Goal: Feedback & Contribution: Contribute content

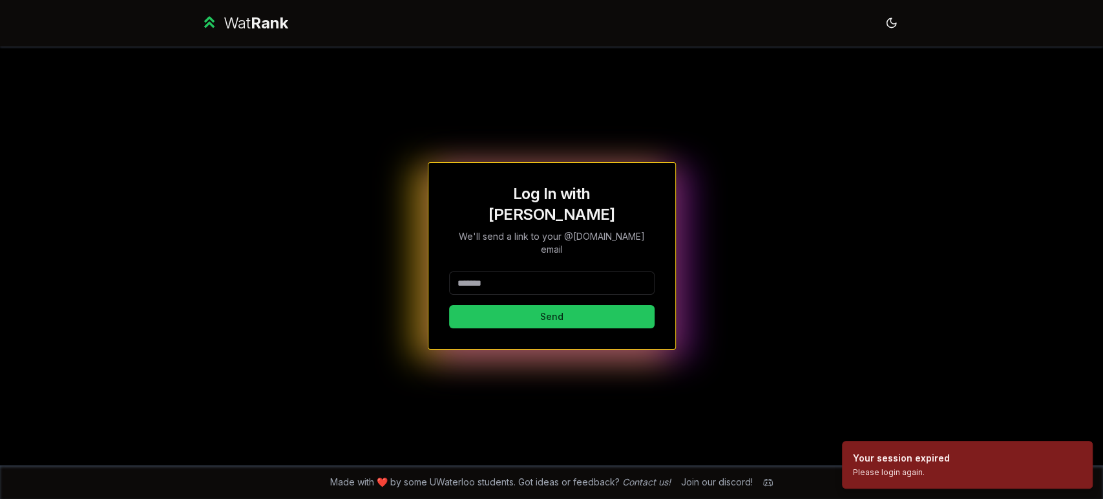
click at [563, 275] on input at bounding box center [551, 282] width 205 height 23
click at [523, 311] on button "Send" at bounding box center [551, 316] width 205 height 23
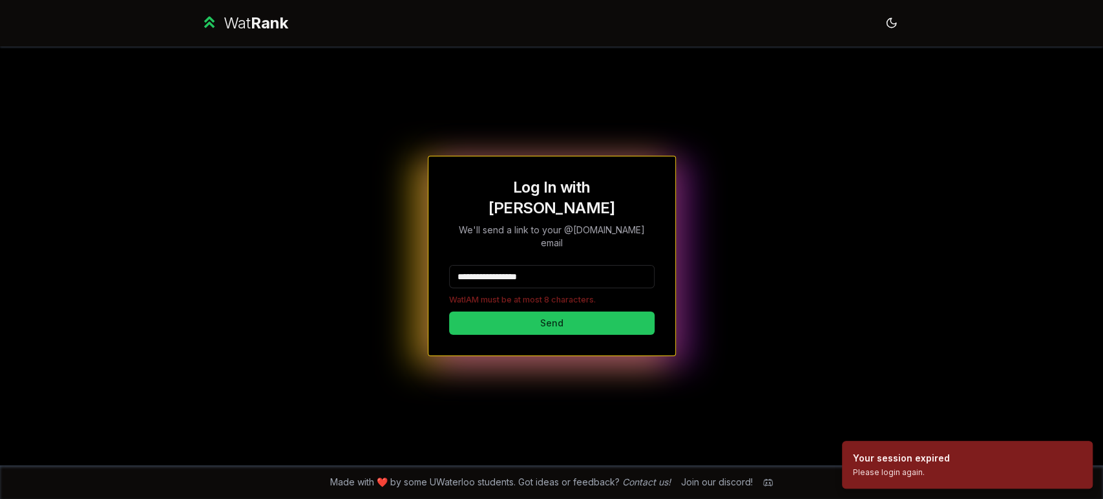
drag, startPoint x: 476, startPoint y: 248, endPoint x: 621, endPoint y: 260, distance: 145.8
click at [621, 265] on input "**********" at bounding box center [551, 276] width 205 height 23
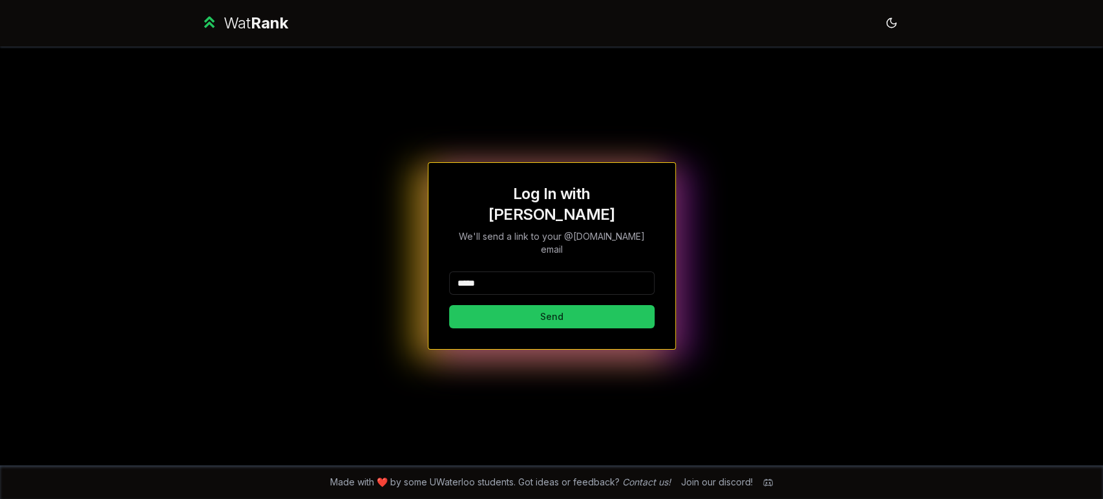
type input "*****"
click at [449, 305] on button "Send" at bounding box center [551, 316] width 205 height 23
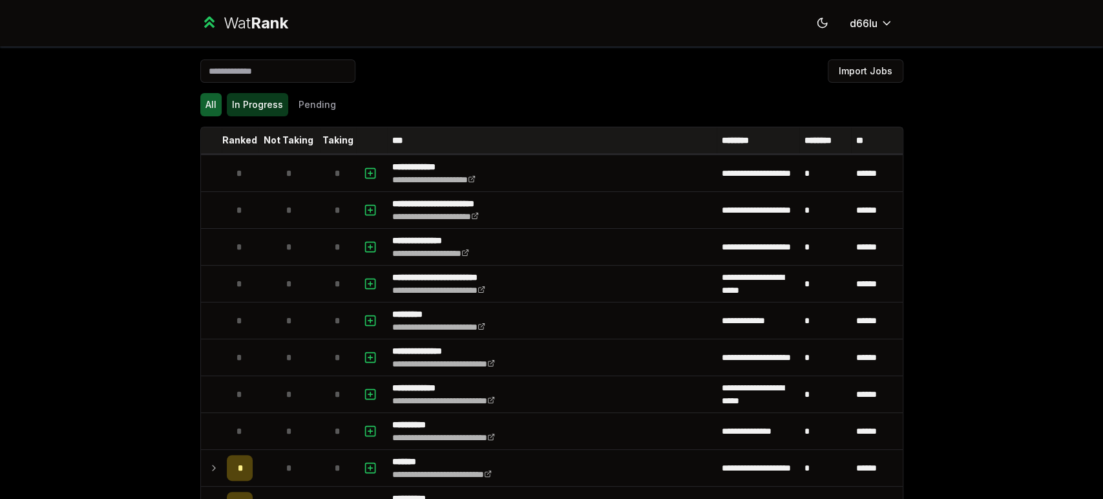
click at [250, 97] on button "In Progress" at bounding box center [257, 104] width 61 height 23
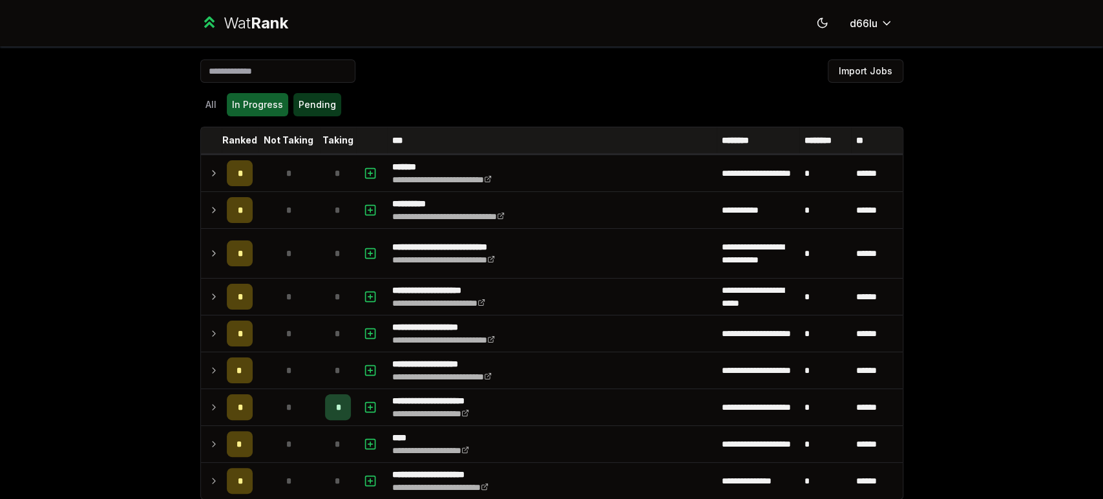
click at [298, 103] on button "Pending" at bounding box center [317, 104] width 48 height 23
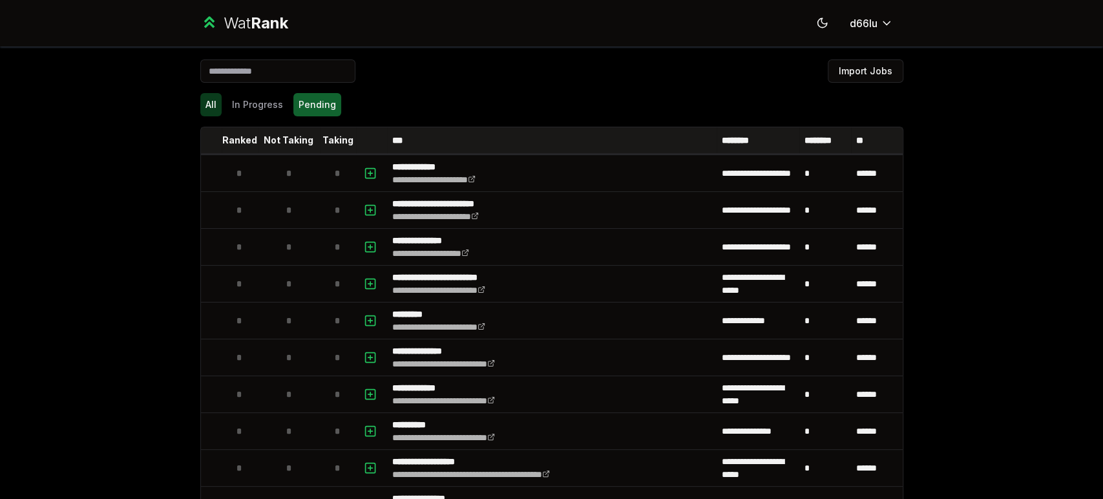
click at [213, 96] on button "All" at bounding box center [210, 104] width 21 height 23
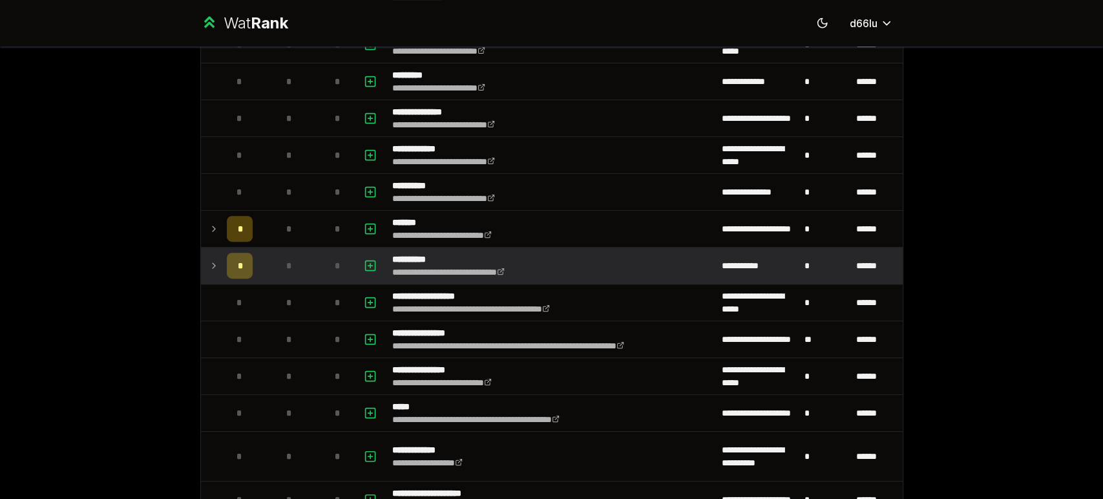
scroll to position [359, 0]
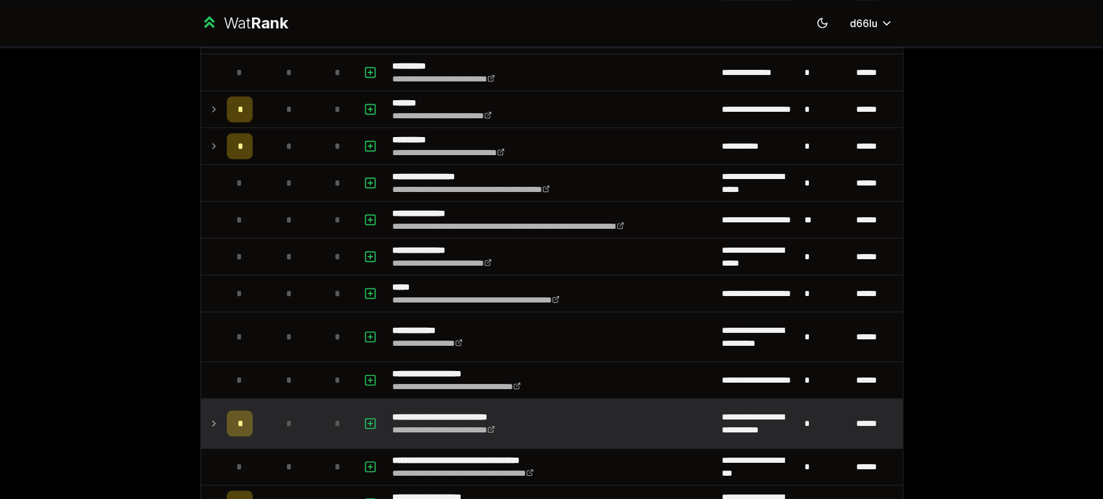
click at [238, 423] on div "*" at bounding box center [240, 423] width 26 height 26
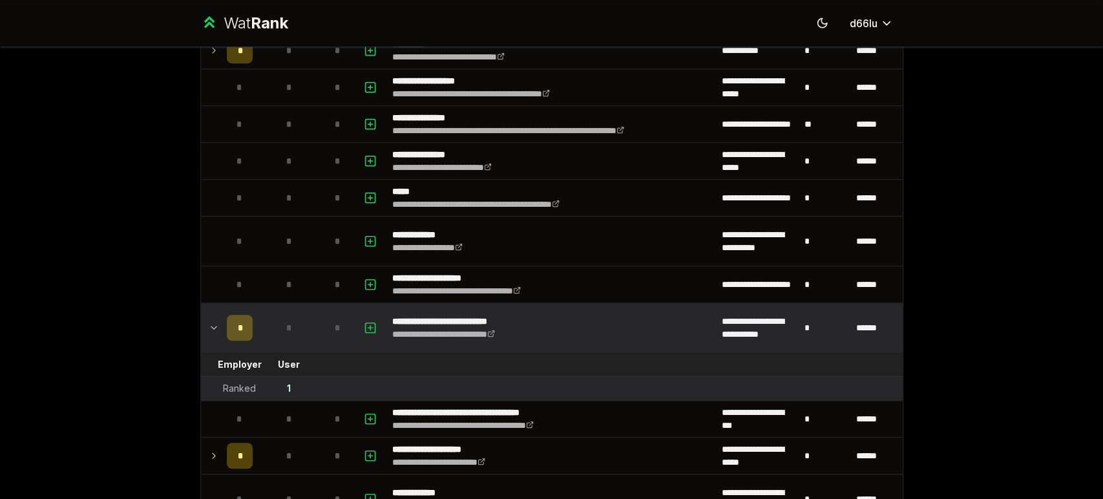
scroll to position [478, 0]
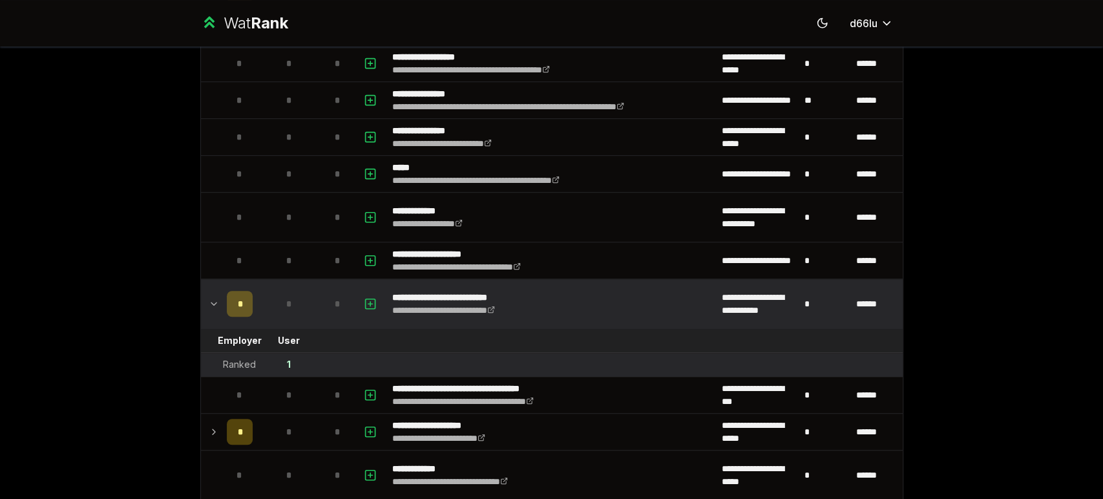
click at [279, 363] on td "1" at bounding box center [289, 364] width 62 height 23
drag, startPoint x: 222, startPoint y: 360, endPoint x: 328, endPoint y: 360, distance: 106.6
click at [328, 360] on tr "Ranked 1" at bounding box center [552, 365] width 702 height 24
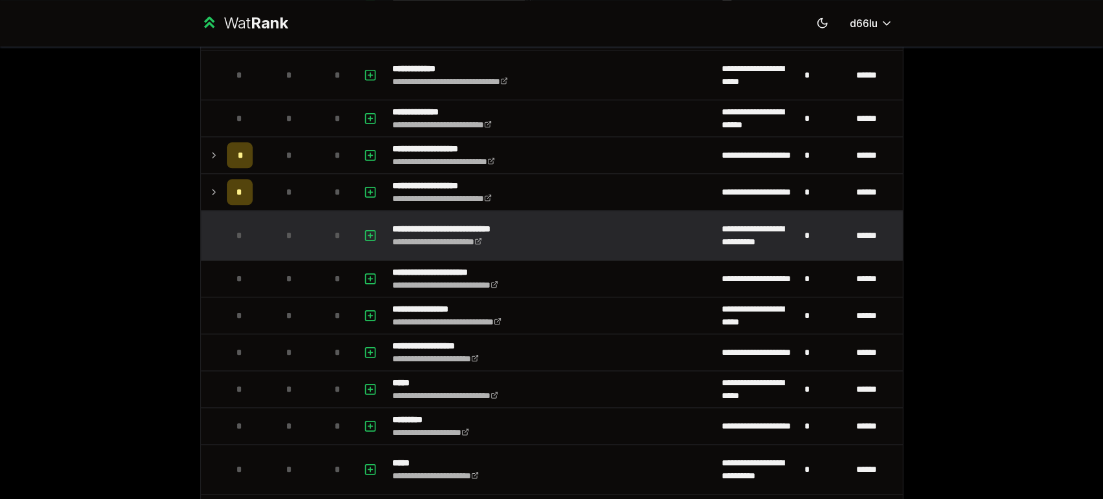
scroll to position [837, 0]
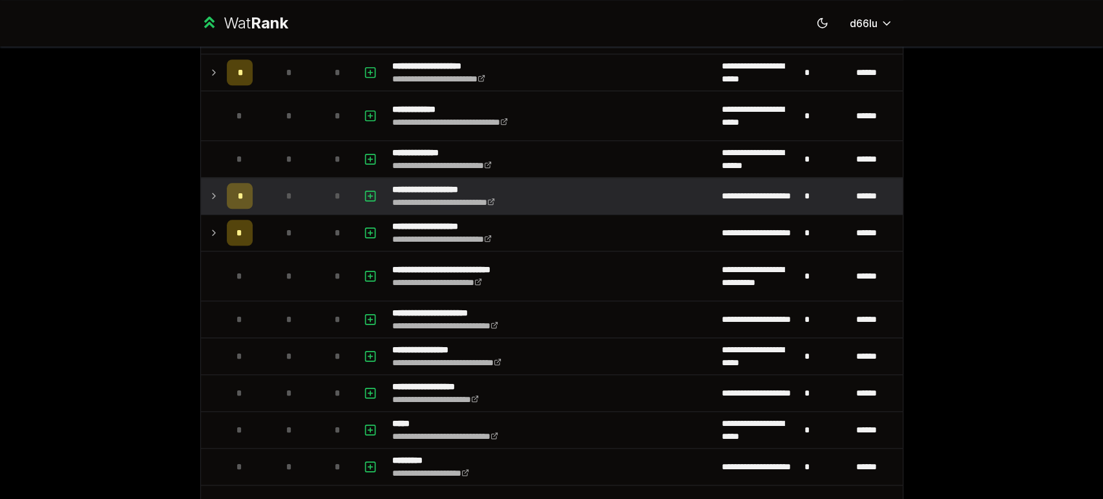
click at [286, 198] on span "*" at bounding box center [289, 195] width 6 height 13
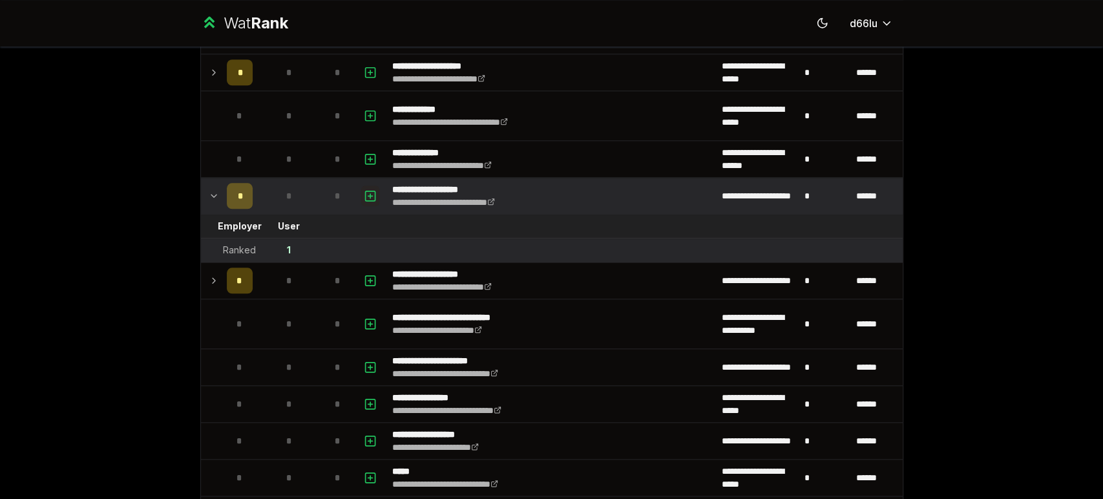
click at [364, 188] on icon "button" at bounding box center [370, 196] width 13 height 16
select select
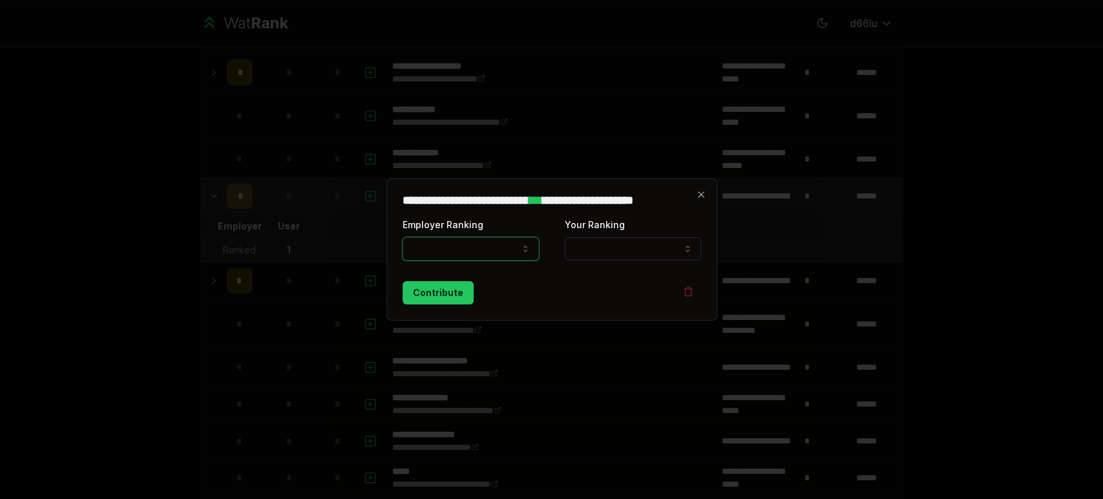
click at [423, 249] on button "Employer Ranking" at bounding box center [471, 248] width 136 height 23
select select "*****"
click at [650, 251] on button "Your Ranking" at bounding box center [633, 248] width 136 height 23
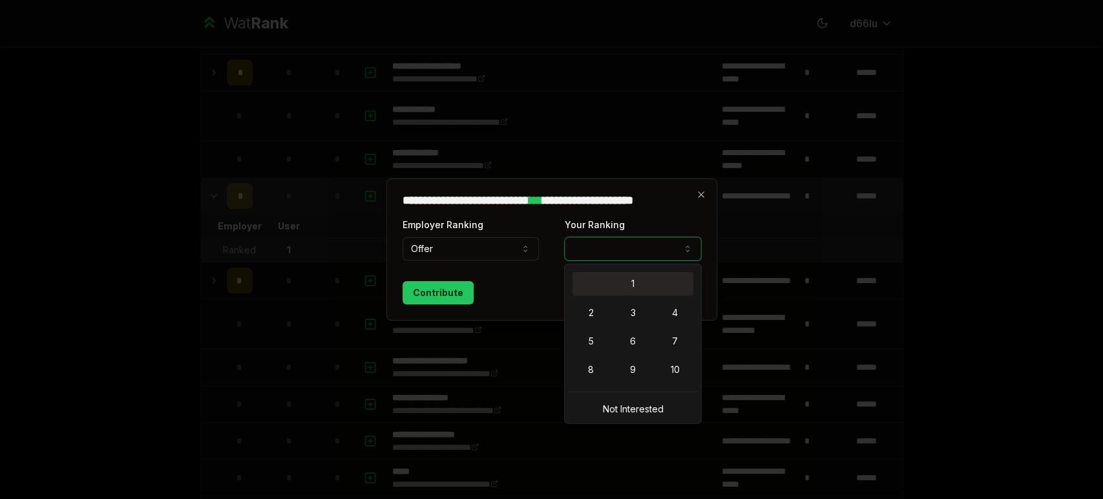
select select "*"
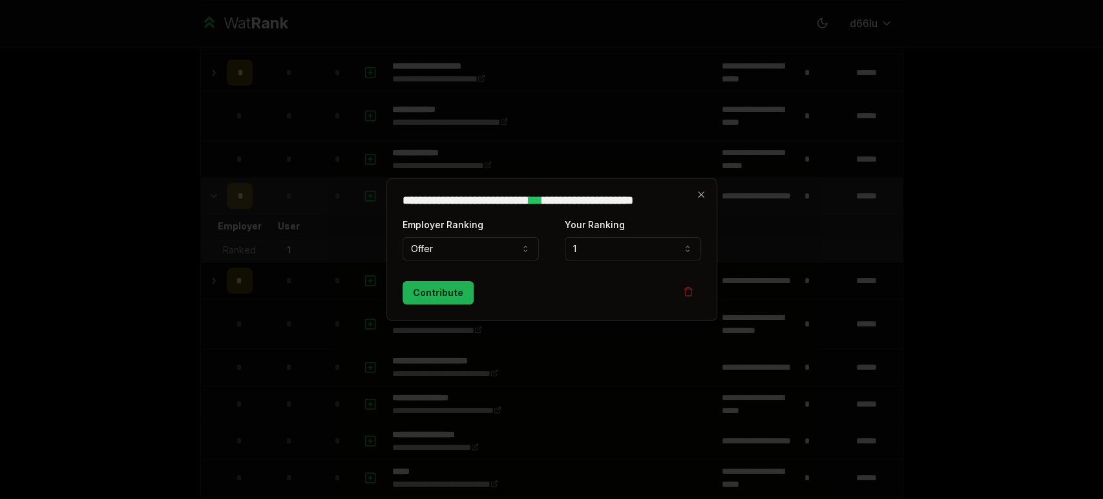
click at [427, 292] on button "Contribute" at bounding box center [438, 292] width 71 height 23
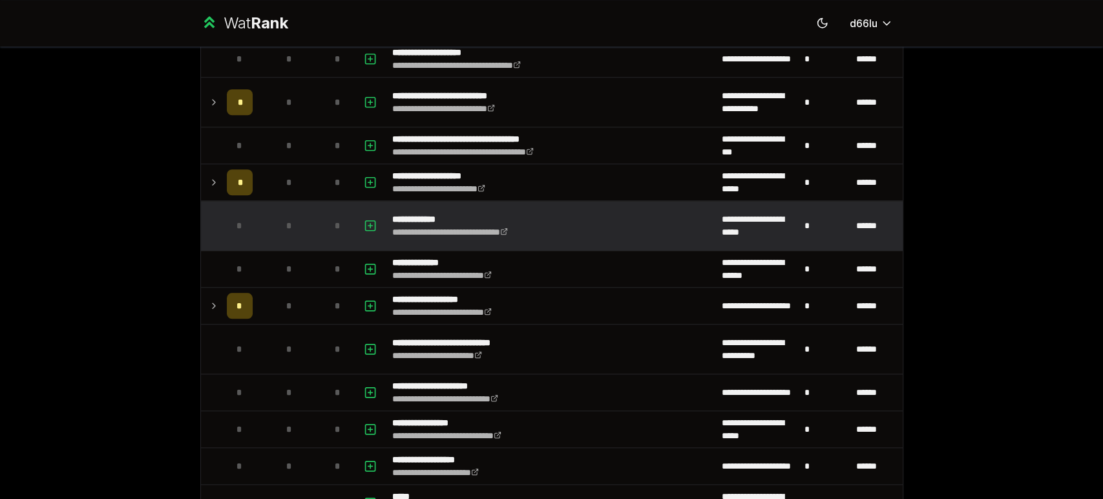
scroll to position [1342, 0]
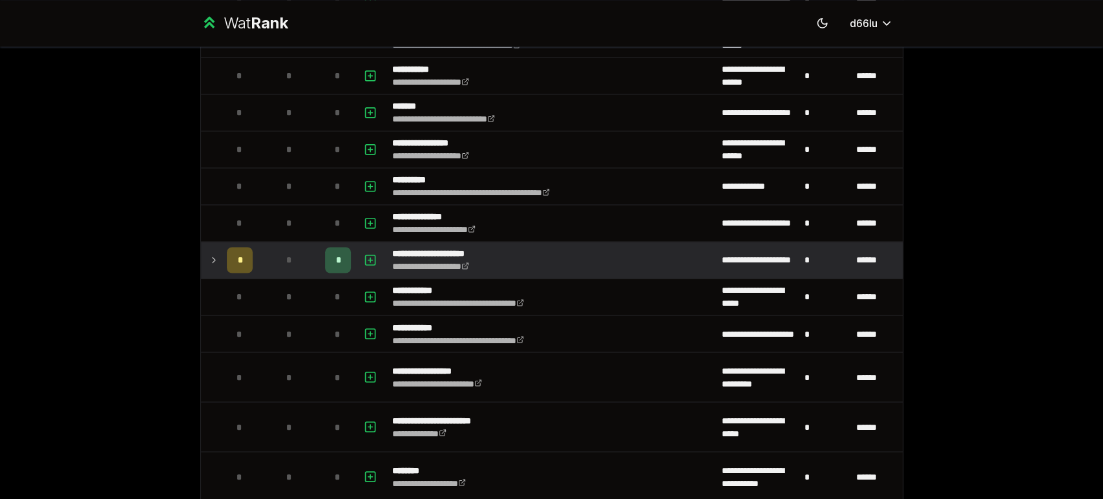
click at [305, 252] on td "*" at bounding box center [289, 260] width 62 height 36
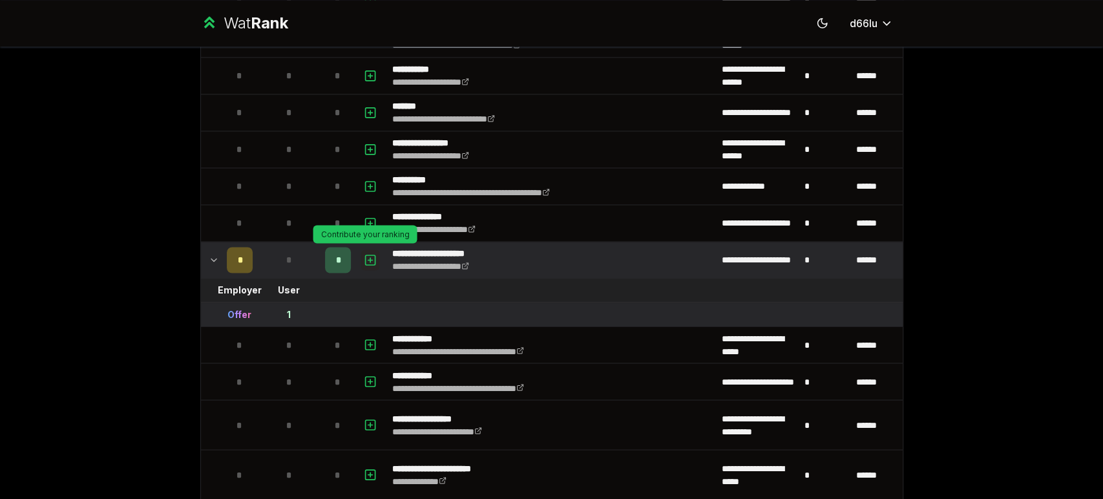
click at [365, 257] on icon "button" at bounding box center [370, 260] width 13 height 16
select select
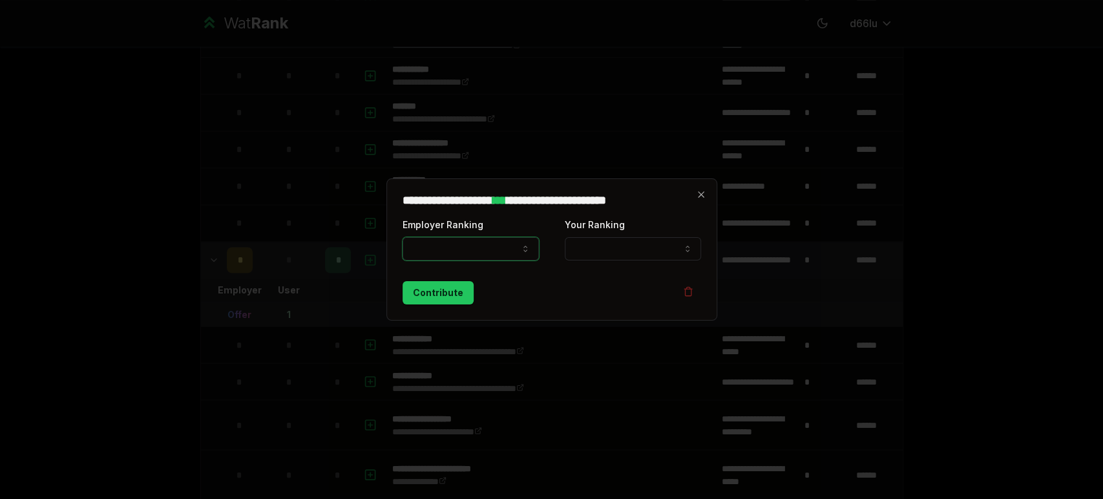
click at [448, 244] on button "Employer Ranking" at bounding box center [471, 248] width 136 height 23
select select "*****"
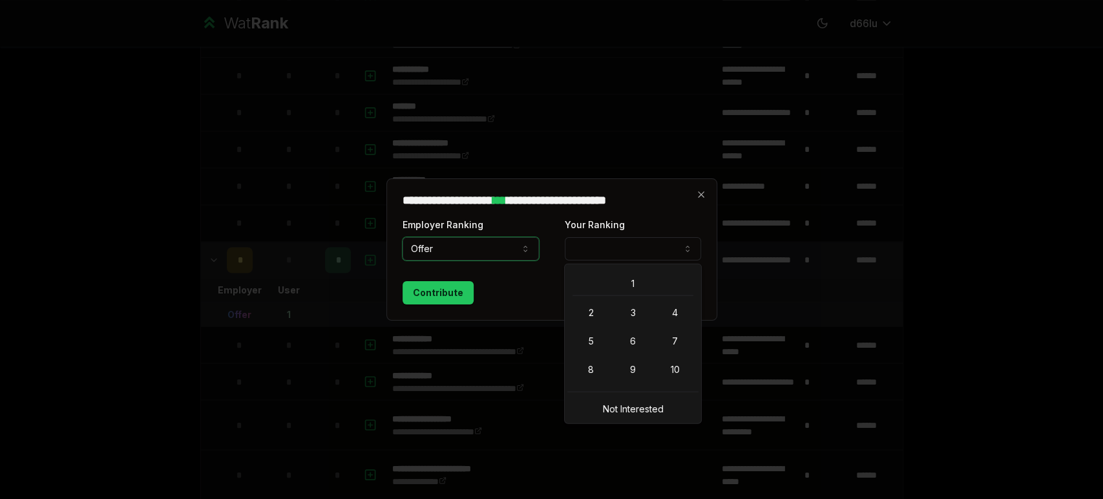
click at [604, 257] on button "Your Ranking" at bounding box center [633, 248] width 136 height 23
select select "**********"
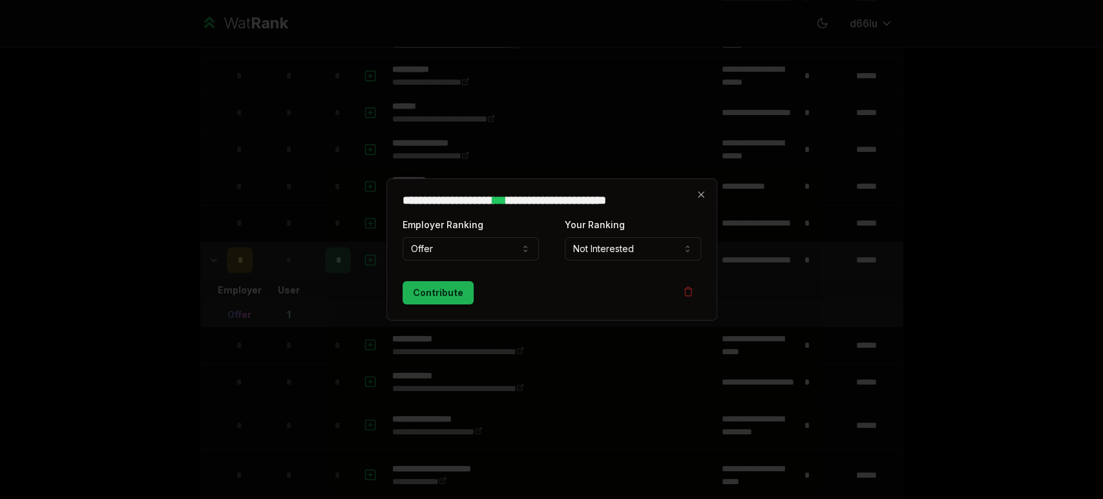
click at [439, 297] on button "Contribute" at bounding box center [438, 292] width 71 height 23
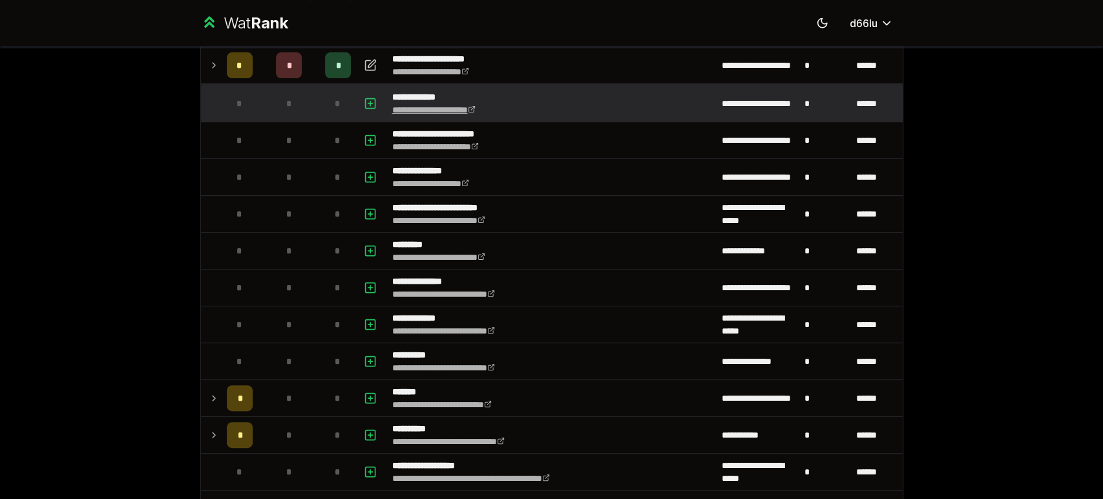
scroll to position [0, 0]
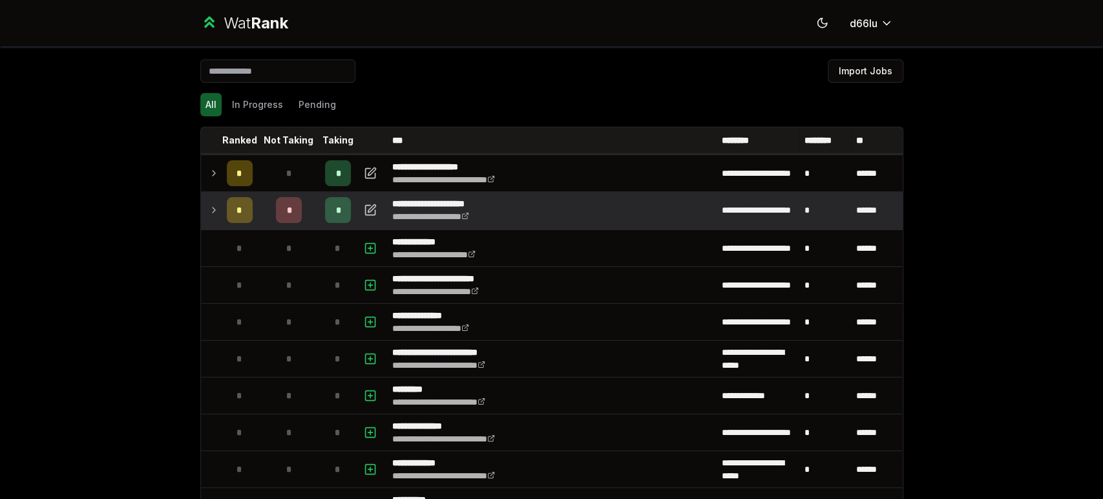
click at [276, 213] on div "*" at bounding box center [289, 210] width 26 height 26
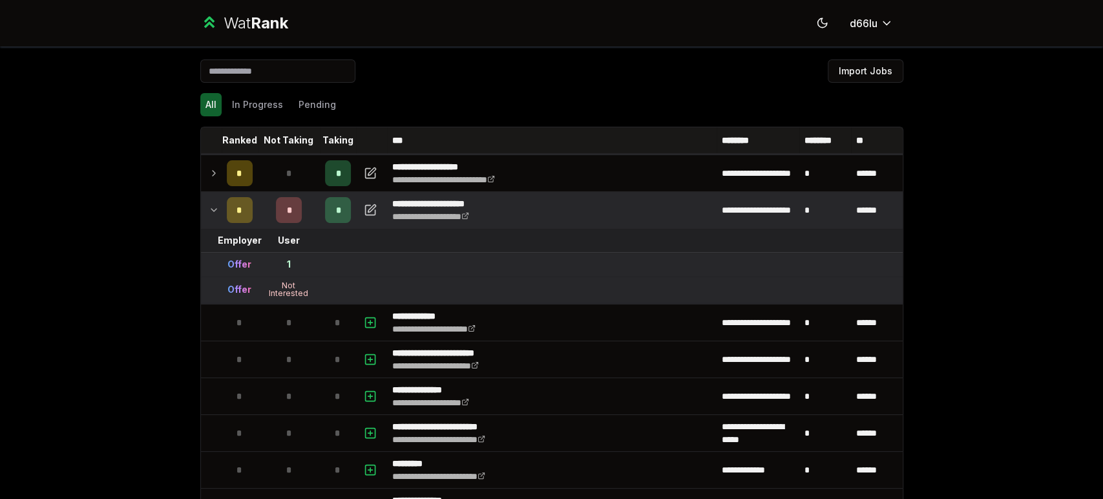
click at [279, 213] on div "*" at bounding box center [289, 210] width 26 height 26
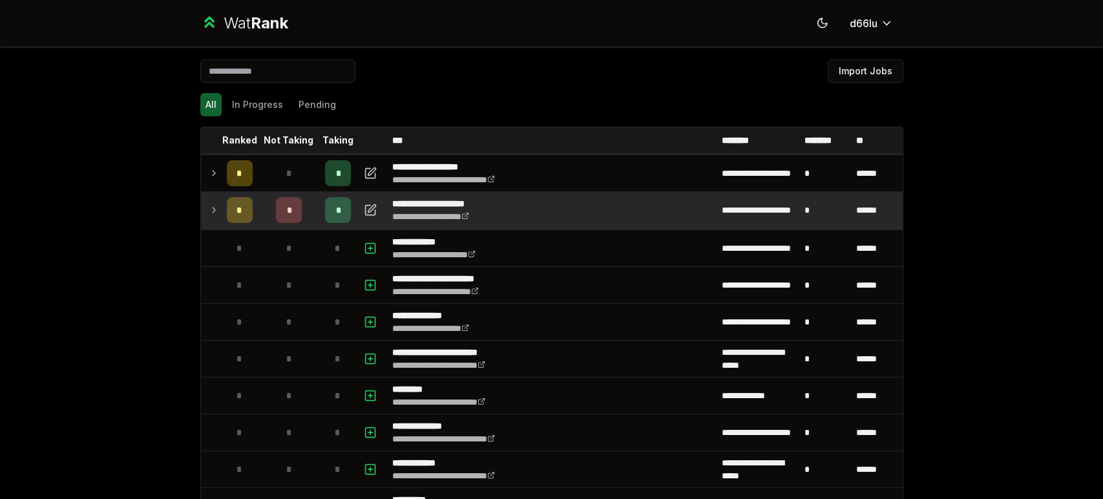
click at [279, 213] on div "*" at bounding box center [289, 210] width 26 height 26
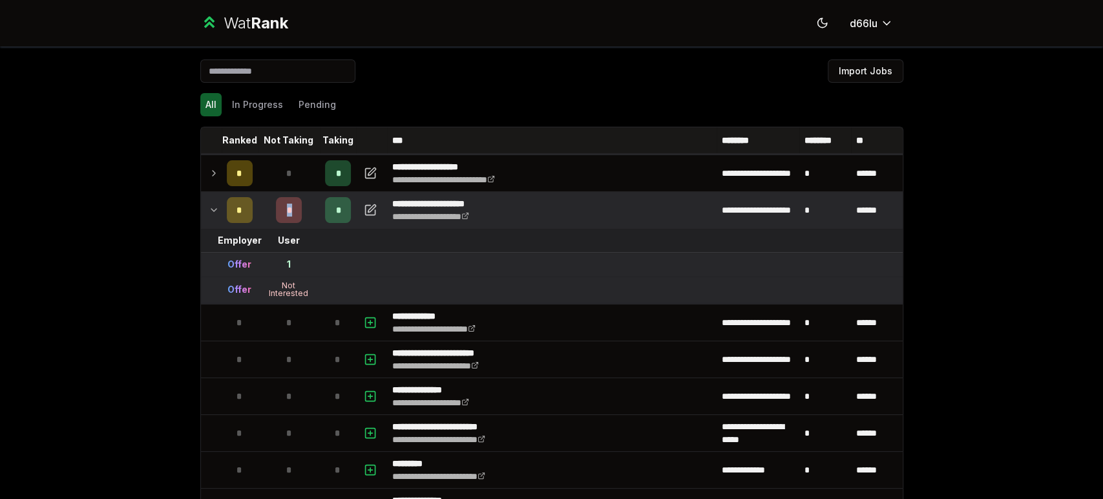
click at [279, 213] on div "*" at bounding box center [289, 210] width 26 height 26
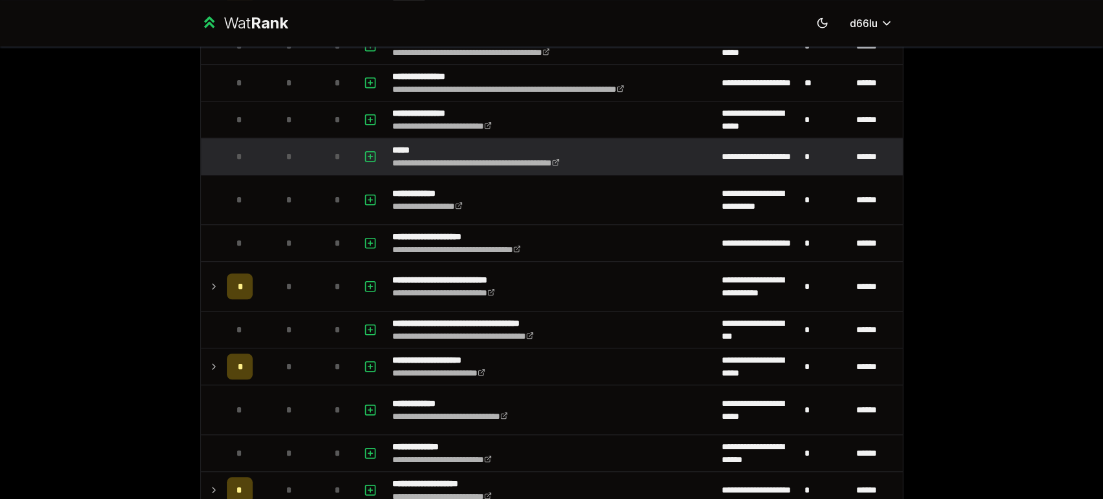
scroll to position [598, 0]
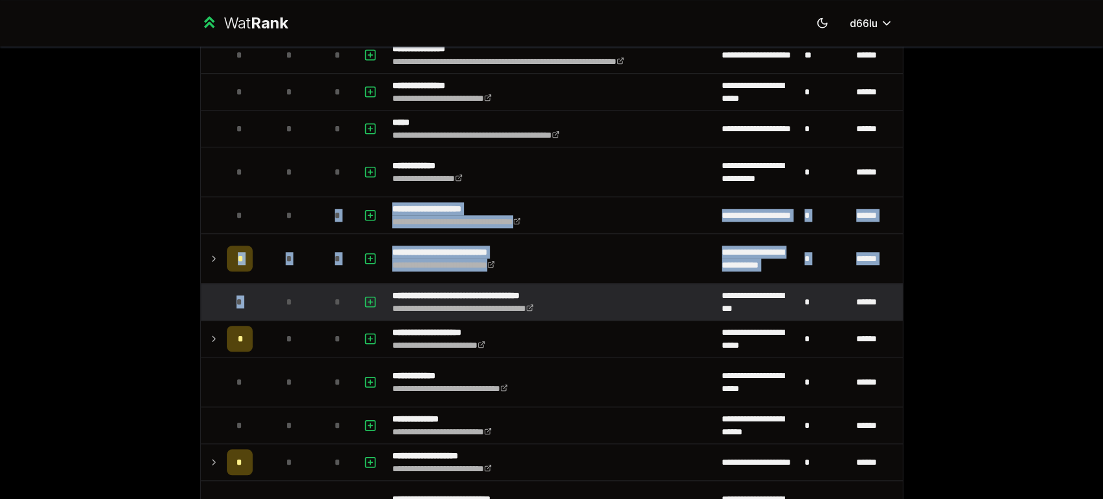
drag, startPoint x: 287, startPoint y: 209, endPoint x: 256, endPoint y: 294, distance: 90.1
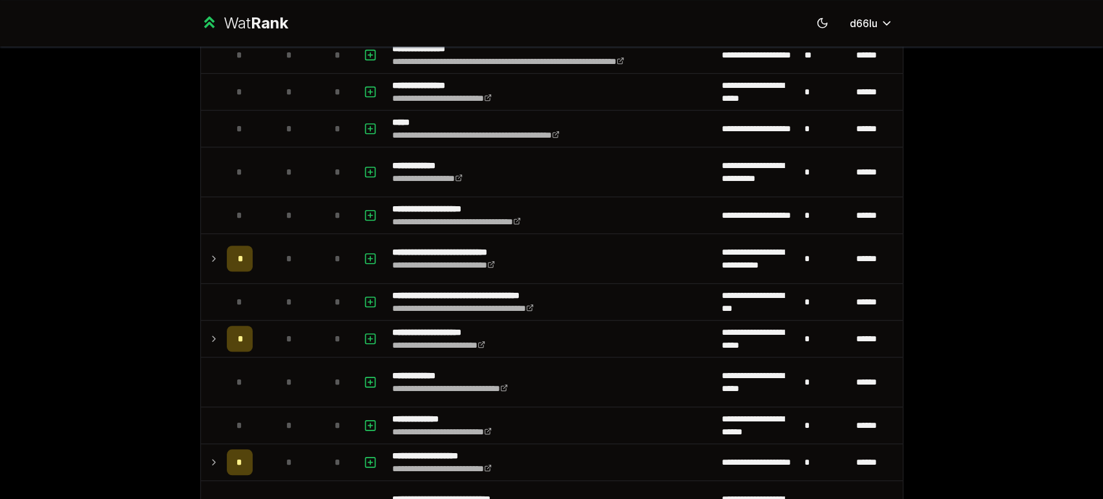
click at [1019, 350] on div "**********" at bounding box center [551, 249] width 1103 height 499
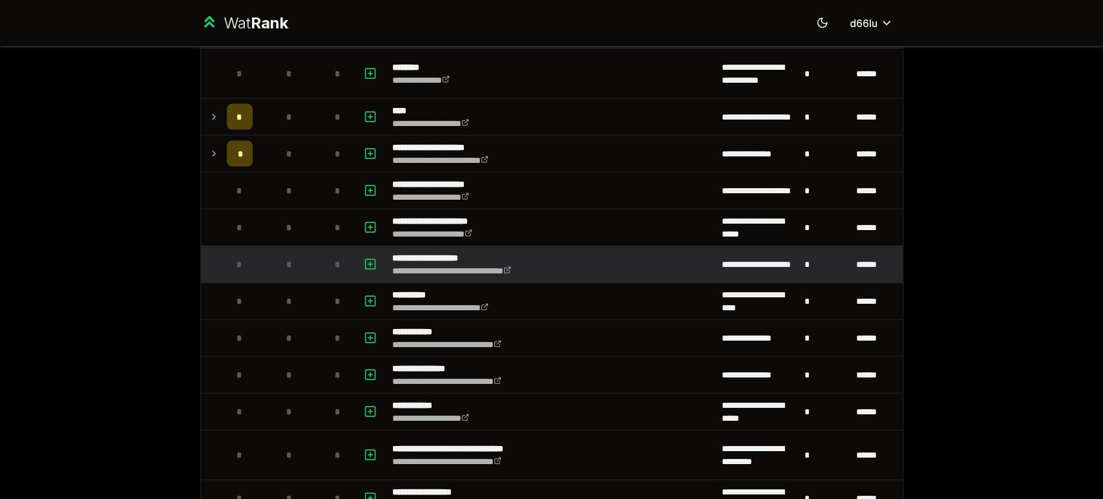
scroll to position [2034, 0]
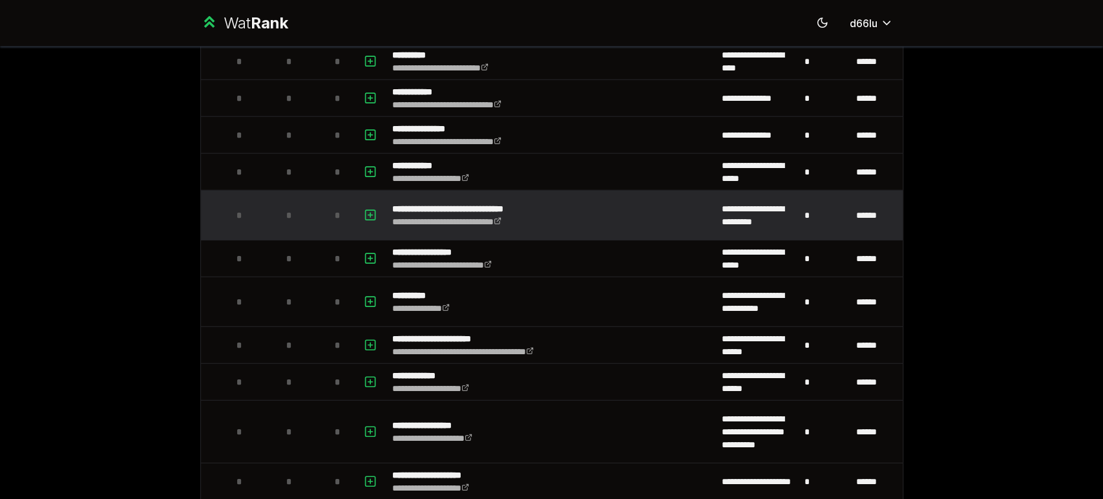
click at [356, 208] on td at bounding box center [371, 215] width 31 height 49
click at [364, 211] on icon "button" at bounding box center [370, 215] width 13 height 16
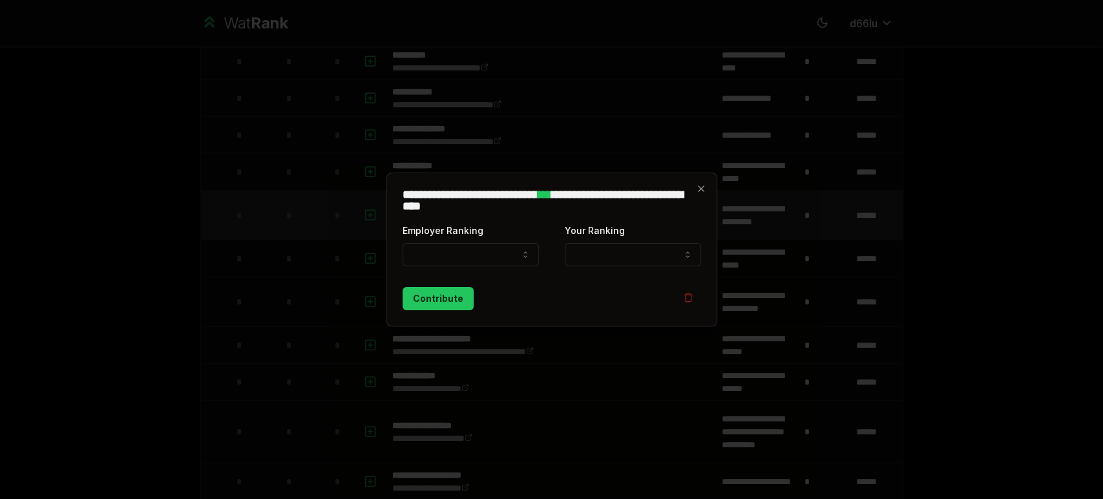
select select
click at [419, 243] on button "Employer Ranking" at bounding box center [471, 254] width 136 height 23
click at [469, 260] on button "Offer" at bounding box center [471, 254] width 136 height 23
select select "******"
click at [610, 257] on button "Your Ranking" at bounding box center [633, 254] width 136 height 23
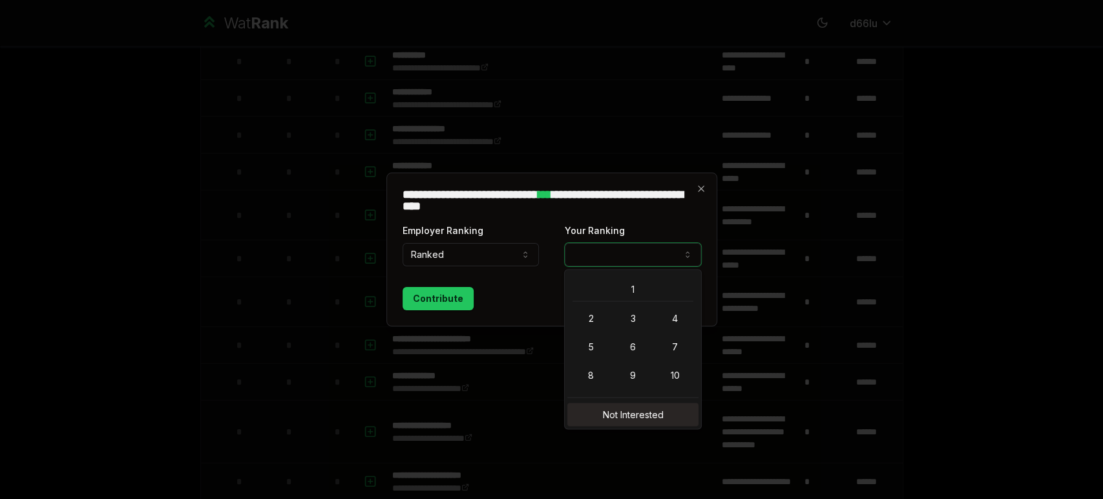
select select "**********"
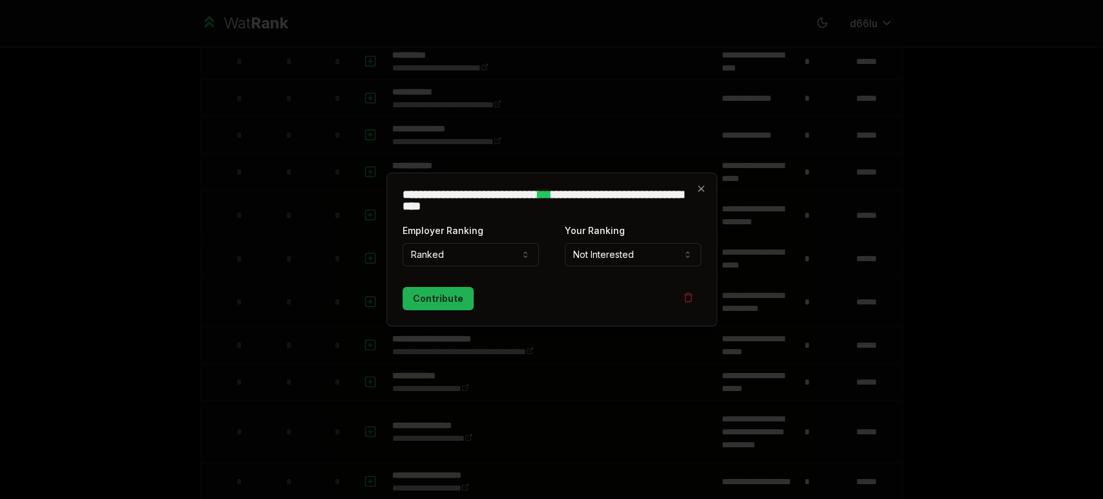
click at [452, 306] on button "Contribute" at bounding box center [438, 298] width 71 height 23
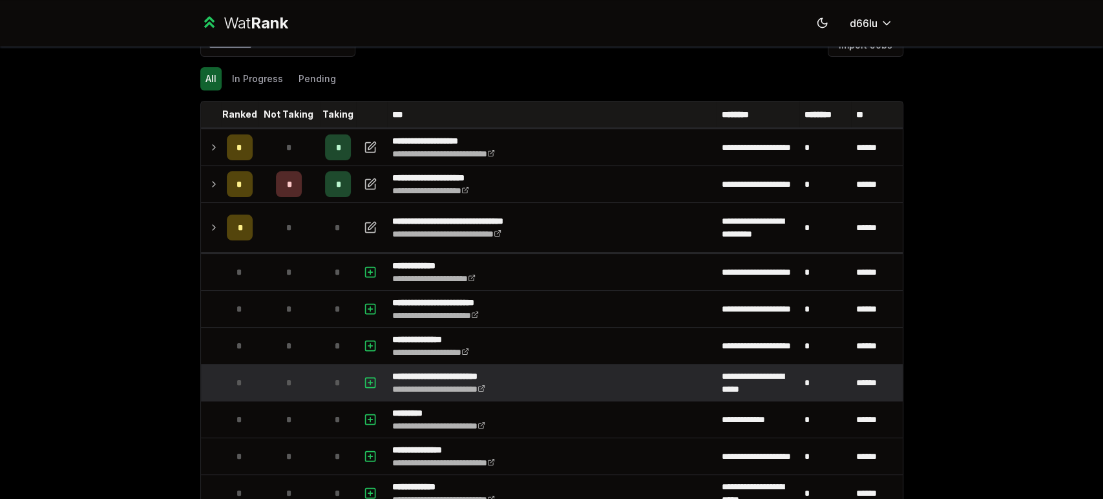
scroll to position [0, 0]
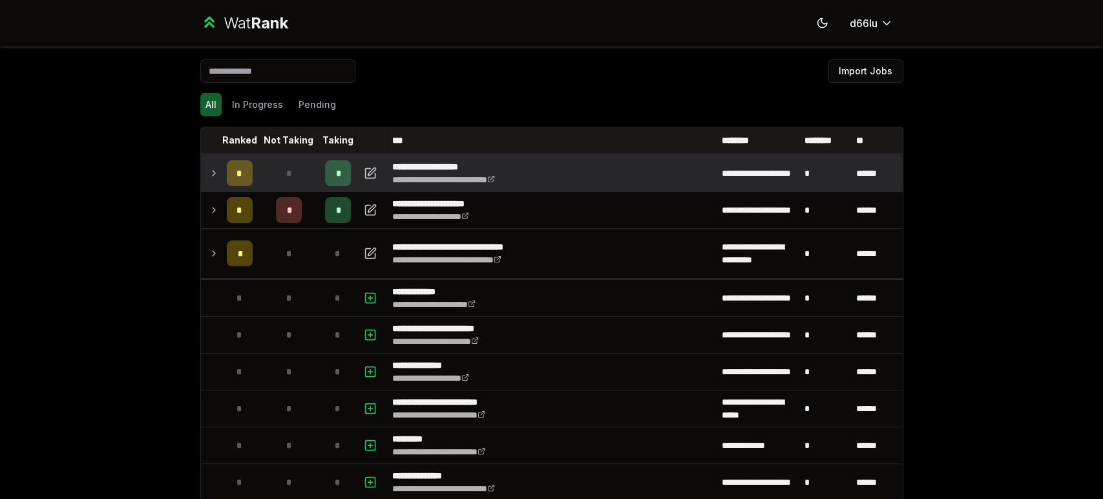
click at [259, 169] on td "*" at bounding box center [289, 173] width 62 height 36
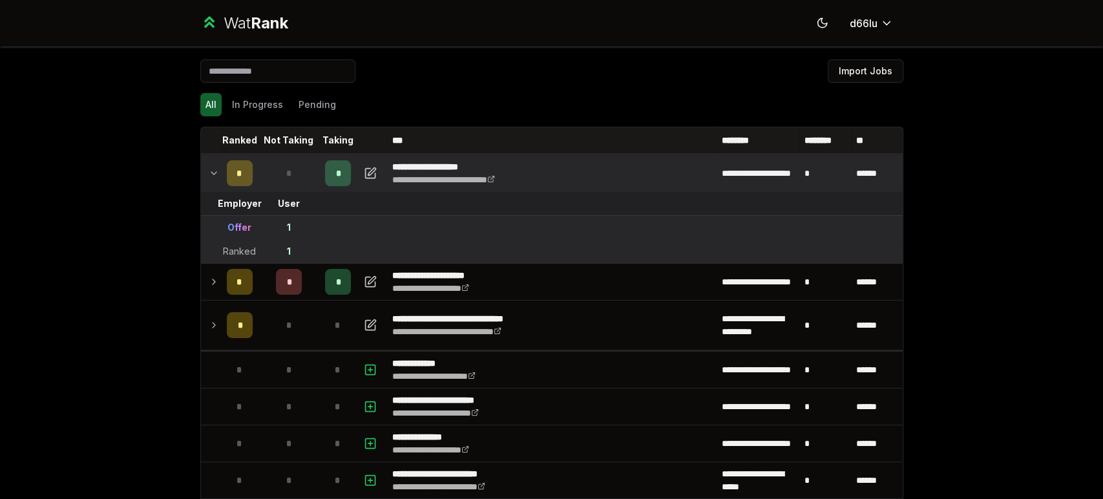
click at [259, 169] on td "*" at bounding box center [289, 173] width 62 height 36
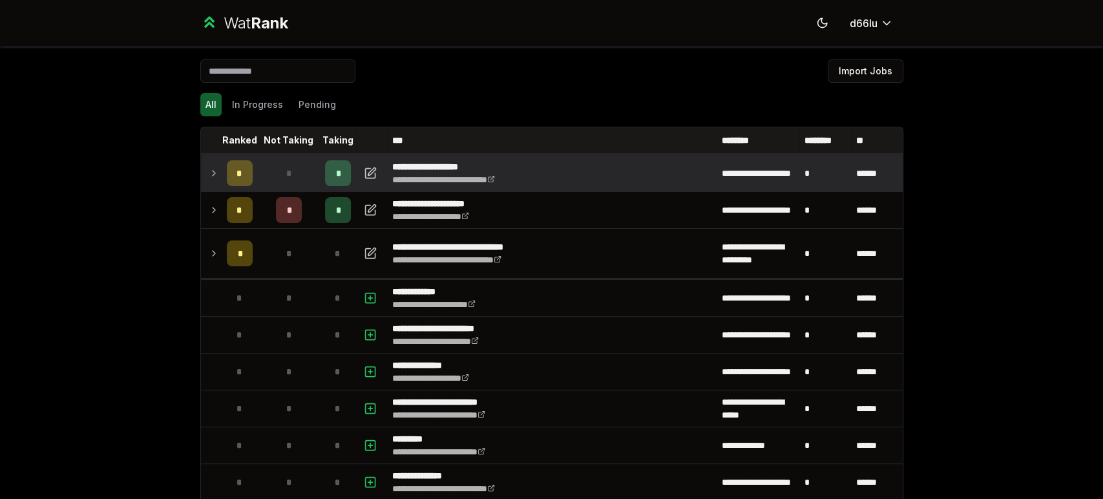
click at [259, 169] on td "*" at bounding box center [289, 173] width 62 height 36
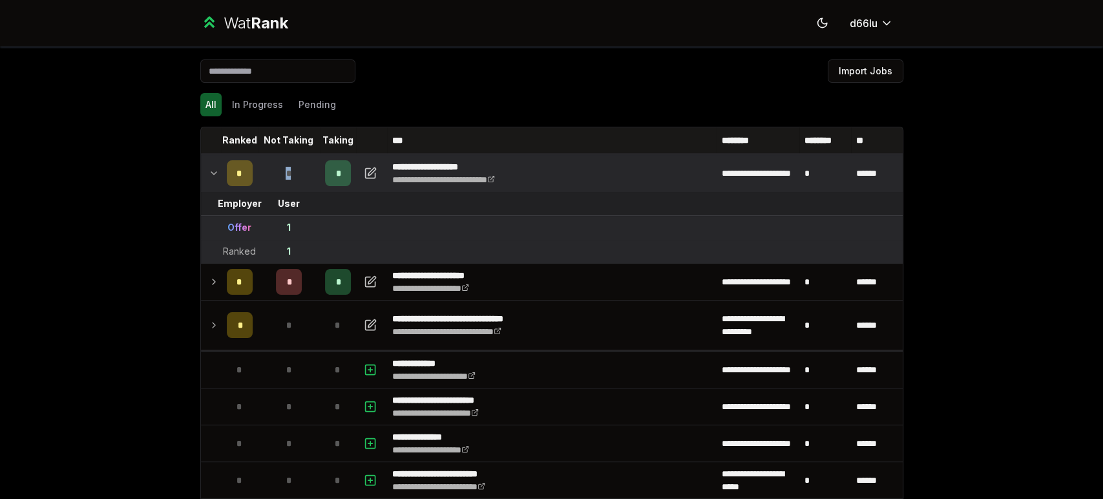
click at [259, 169] on td "*" at bounding box center [289, 173] width 62 height 36
